Goal: Check status: Check status

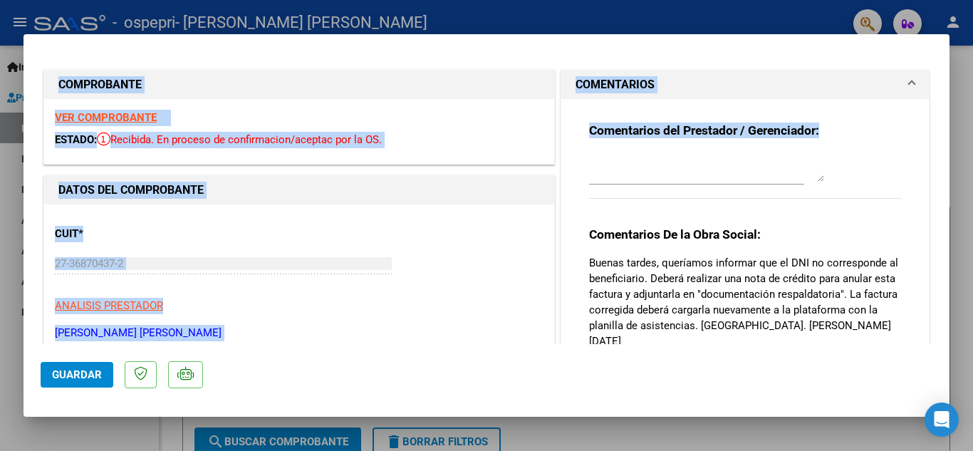
drag, startPoint x: 954, startPoint y: 110, endPoint x: 936, endPoint y: 109, distance: 17.2
click at [936, 109] on div "COMPROBANTE VER COMPROBANTE ESTADO: Recibida. En proceso de confirmacion/acepta…" at bounding box center [486, 225] width 973 height 451
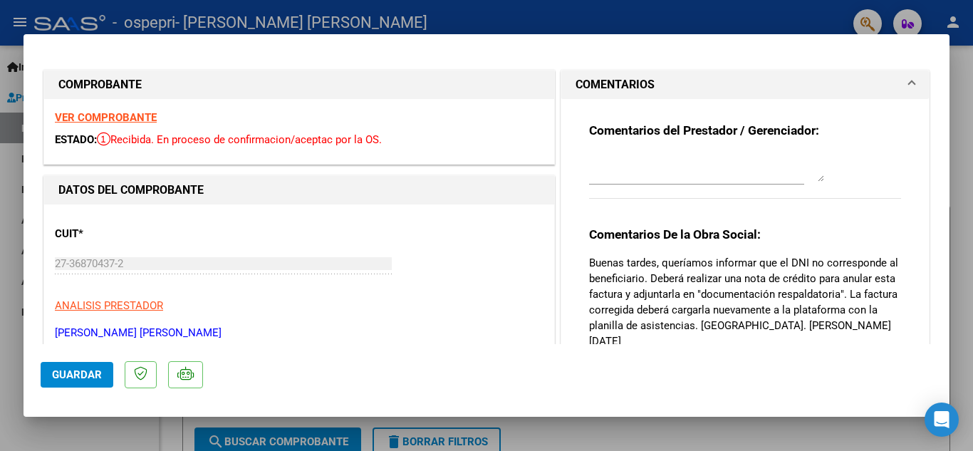
click at [896, 145] on div "Comentarios del Prestador / Gerenciador: Comentarios De la Obra Social: Buenas …" at bounding box center [744, 250] width 333 height 303
drag, startPoint x: 931, startPoint y: 127, endPoint x: 838, endPoint y: 132, distance: 93.4
click at [838, 132] on mat-dialog-content "COMPROBANTE VER COMPROBANTE ESTADO: Recibida. En proceso de confirmacion/acepta…" at bounding box center [486, 197] width 926 height 293
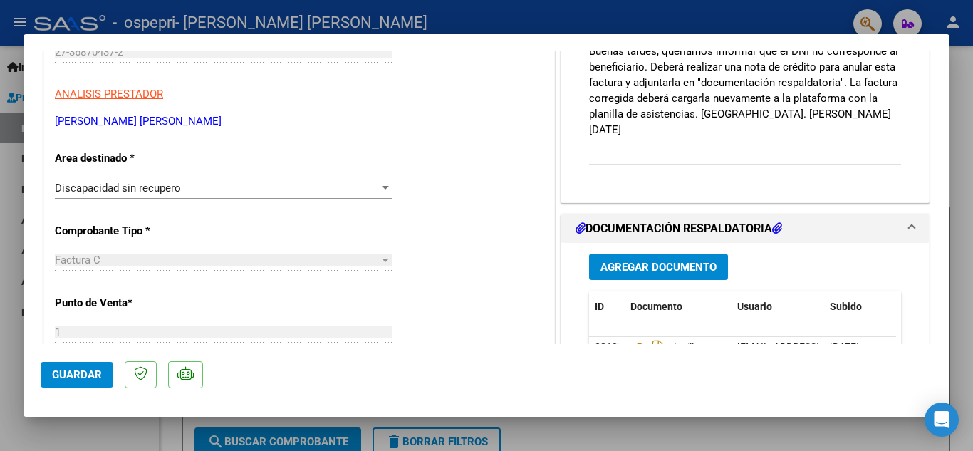
scroll to position [205, 0]
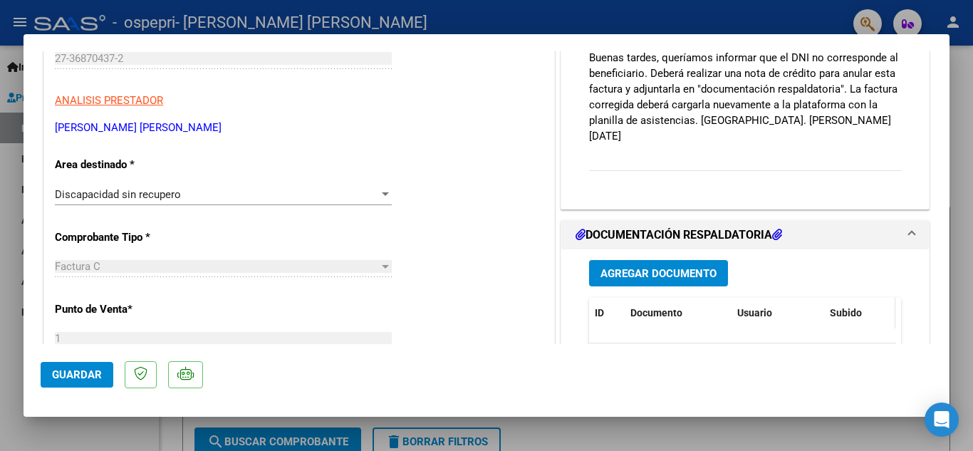
click at [834, 307] on span "Subido" at bounding box center [846, 312] width 32 height 11
click at [779, 229] on icon at bounding box center [777, 234] width 10 height 11
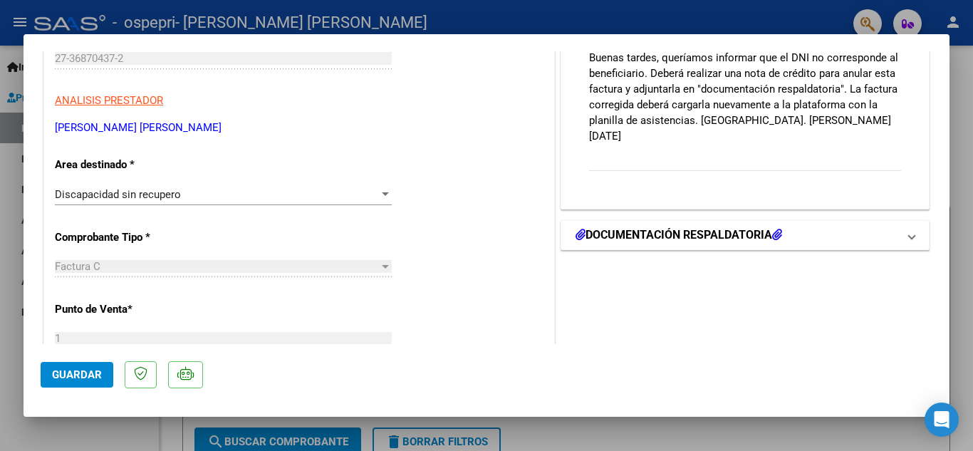
click at [779, 229] on icon at bounding box center [777, 234] width 10 height 11
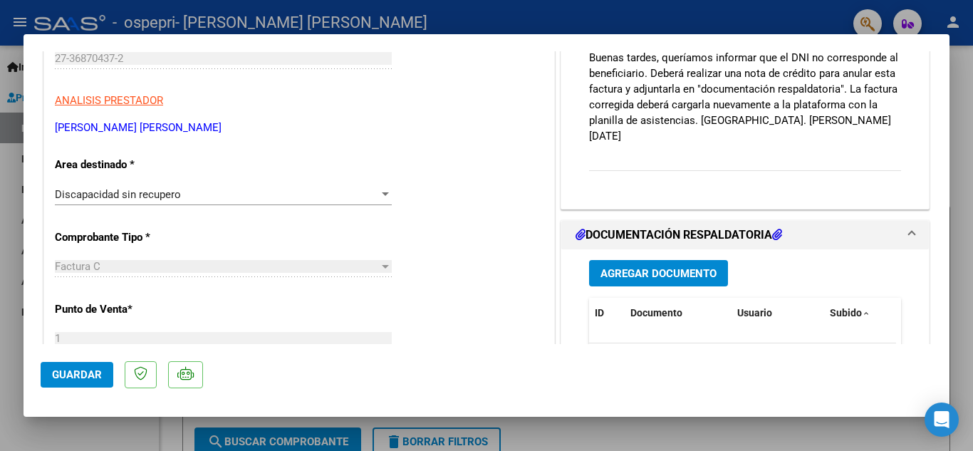
click at [905, 221] on mat-expansion-panel-header "DOCUMENTACIÓN RESPALDATORIA" at bounding box center [744, 235] width 367 height 28
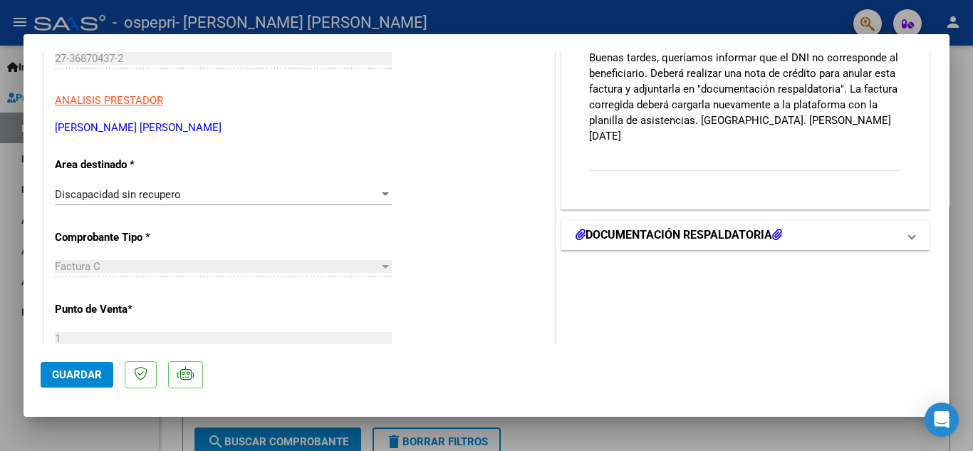
click at [905, 221] on mat-expansion-panel-header "DOCUMENTACIÓN RESPALDATORIA" at bounding box center [744, 235] width 367 height 28
